Goal: Understand process/instructions: Learn how to perform a task or action

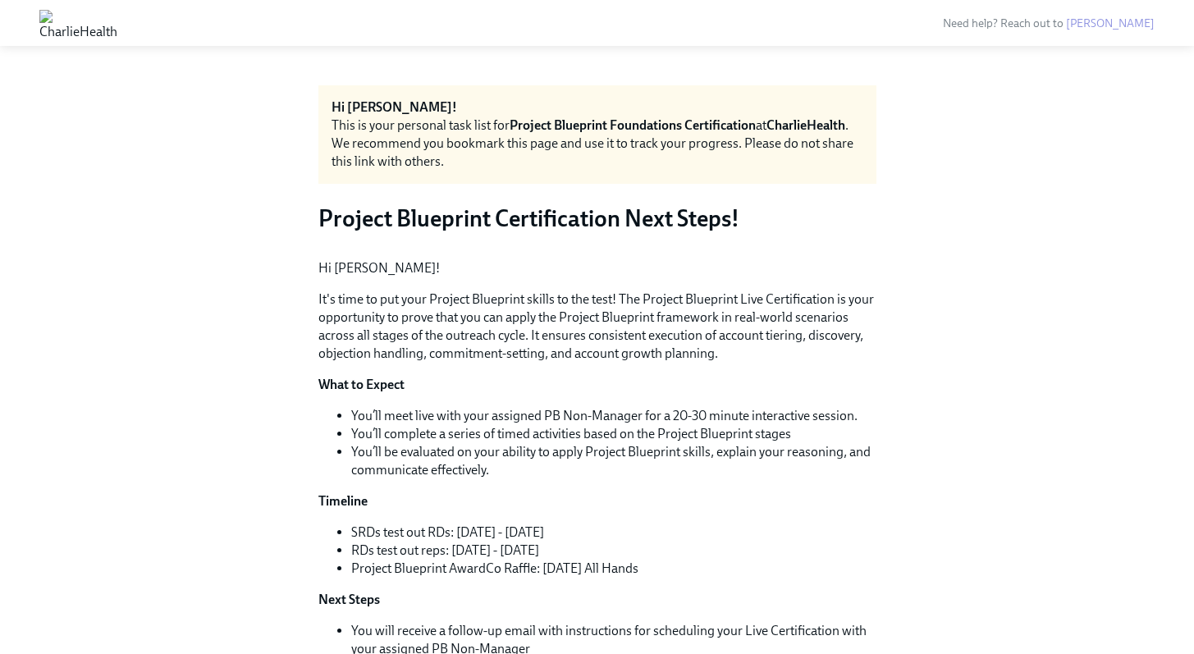
click at [117, 27] on img at bounding box center [78, 23] width 78 height 26
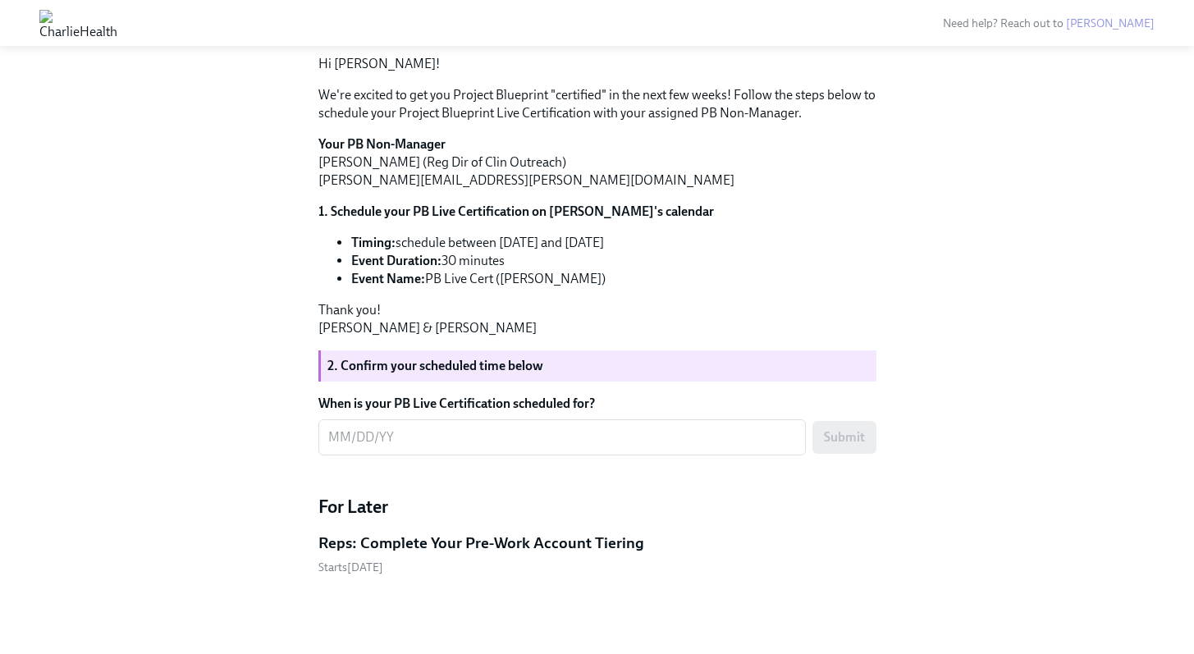
scroll to position [976, 0]
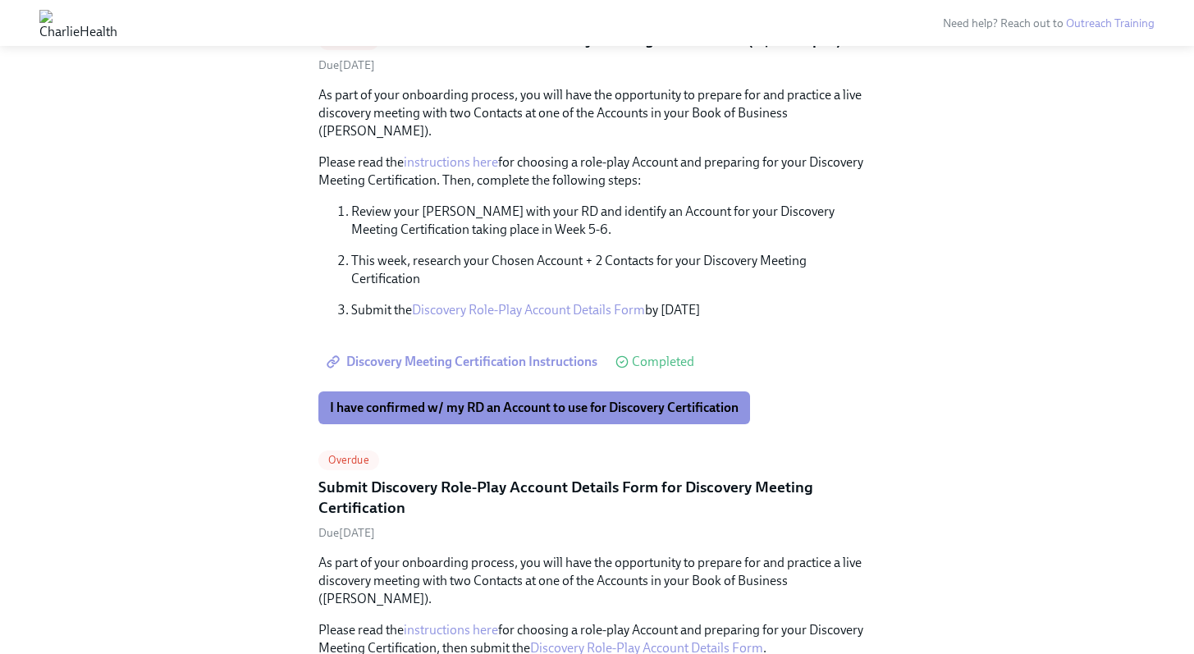
scroll to position [432, 0]
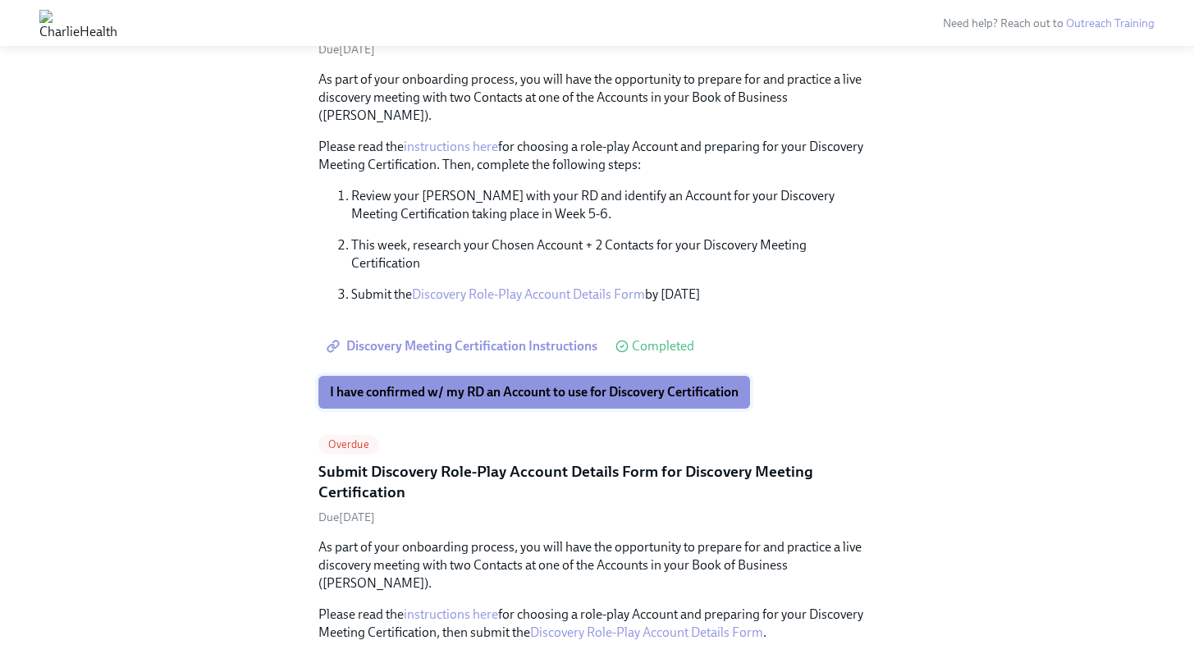
click at [549, 384] on span "I have confirmed w/ my RD an Account to use for Discovery Certification" at bounding box center [534, 392] width 409 height 16
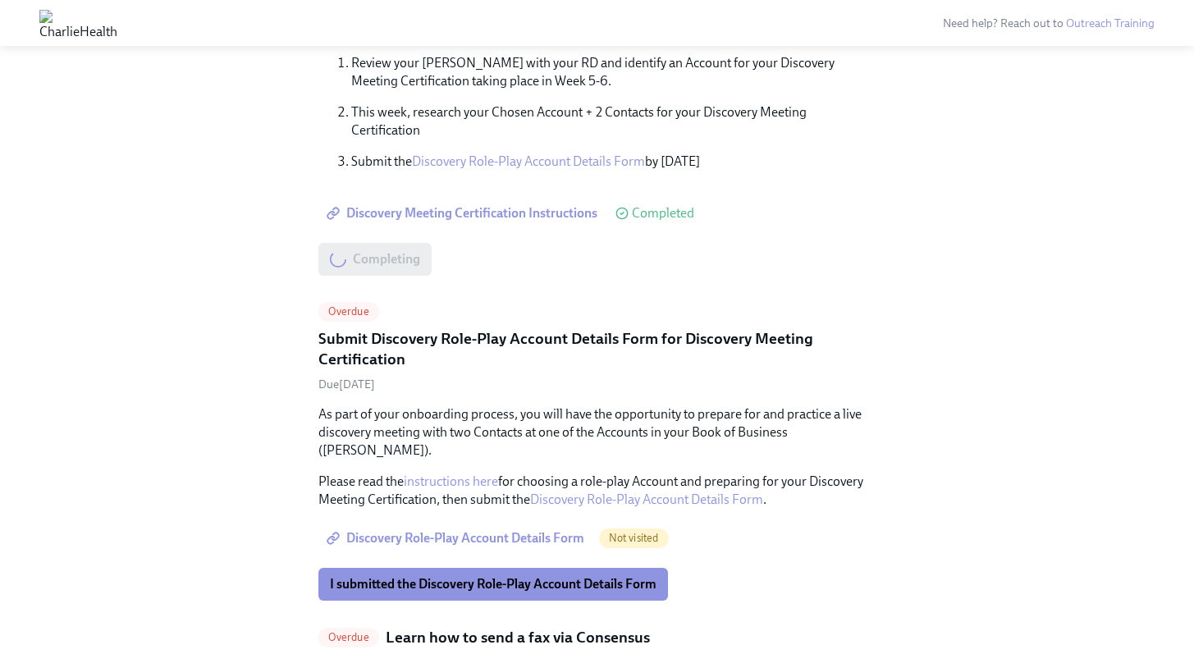
scroll to position [645, 0]
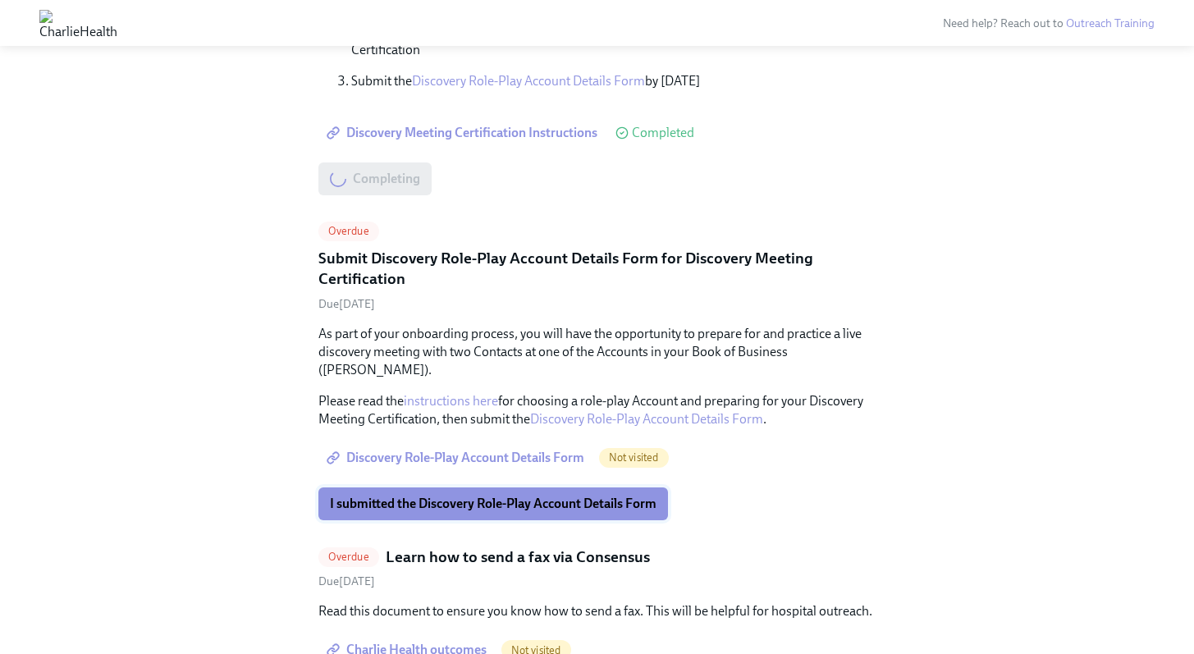
click at [406, 496] on span "I submitted the Discovery Role-Play Account Details Form" at bounding box center [493, 504] width 327 height 16
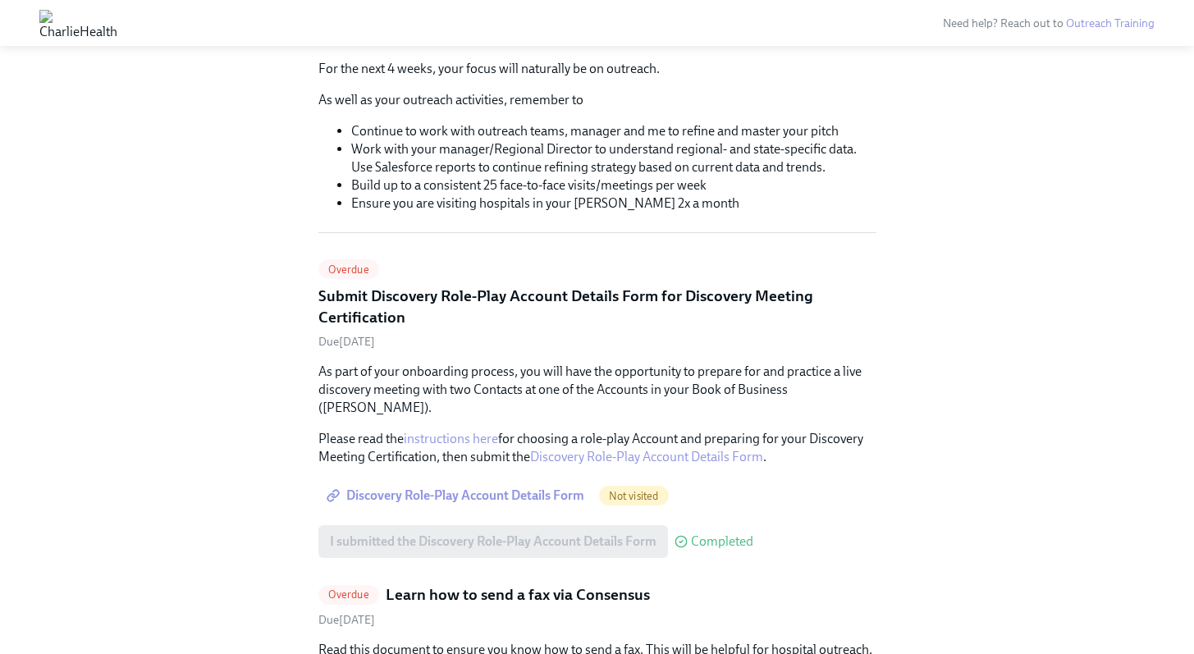
scroll to position [194, 0]
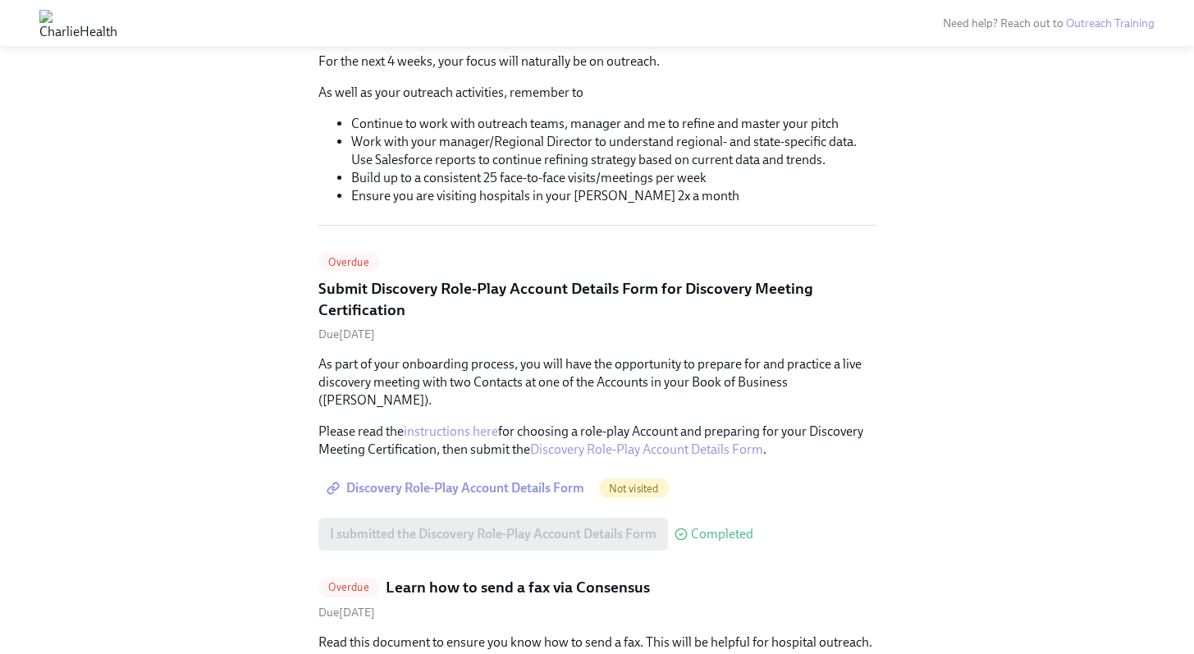
click at [512, 480] on span "Discovery Role-Play Account Details Form" at bounding box center [457, 488] width 254 height 16
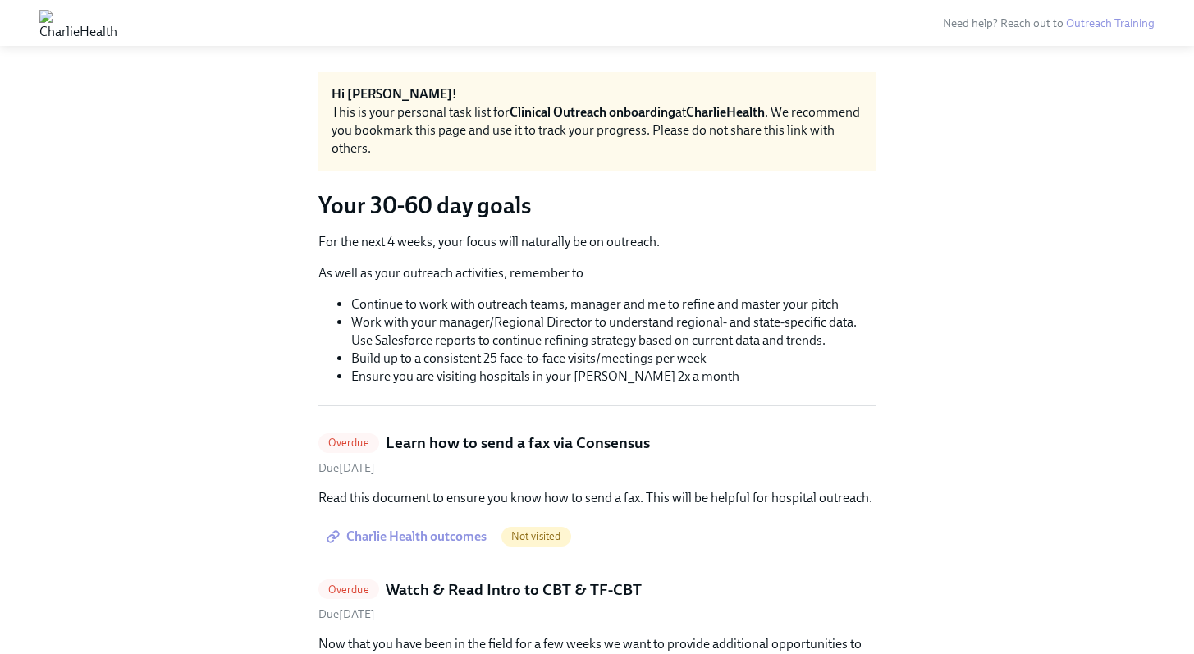
scroll to position [137, 0]
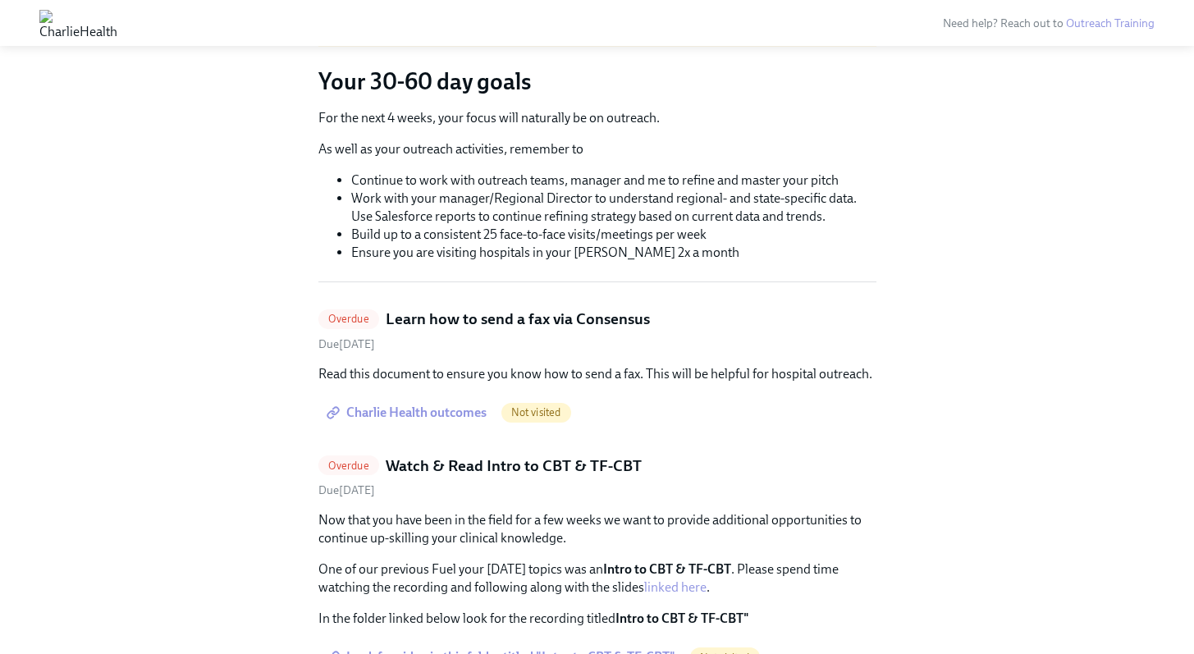
click at [446, 412] on span "Charlie Health outcomes" at bounding box center [408, 413] width 157 height 16
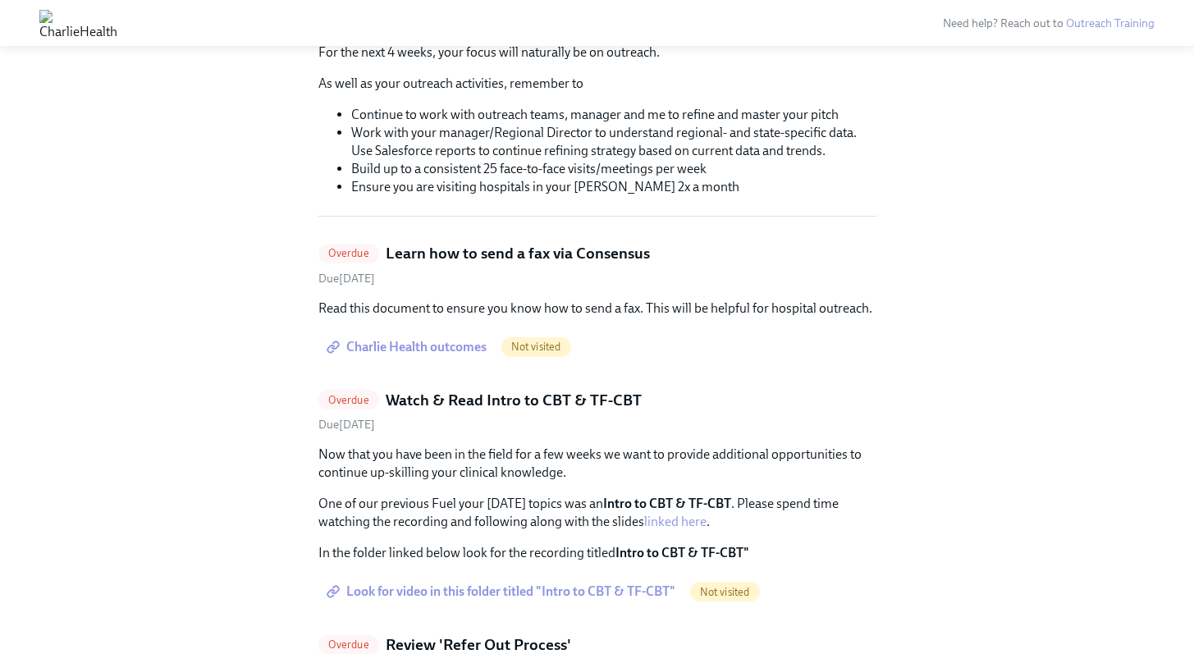
scroll to position [216, 0]
